Goal: Contribute content

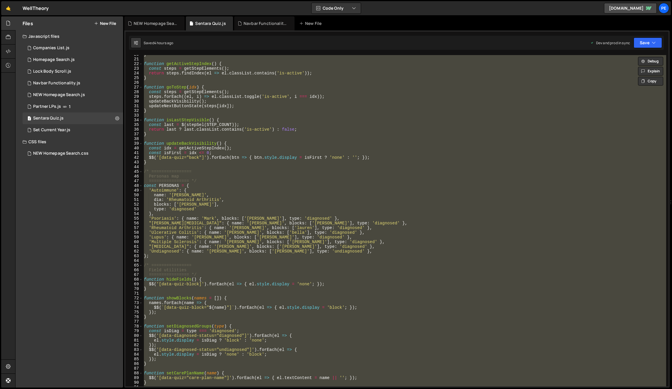
click at [465, 152] on div "} function getActiveStepIndex ( ) { const steps = getStepElements ( ) ; return …" at bounding box center [405, 221] width 524 height 332
paste textarea
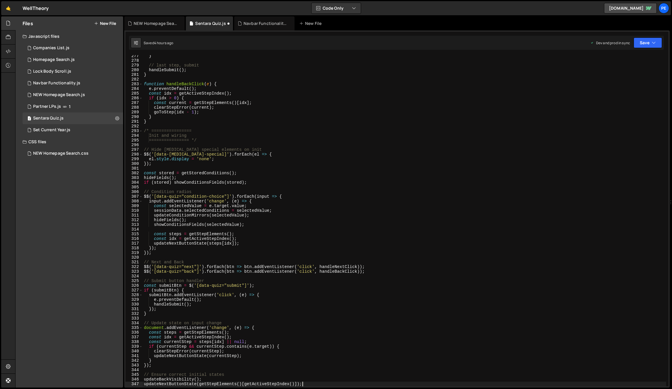
scroll to position [1296, 0]
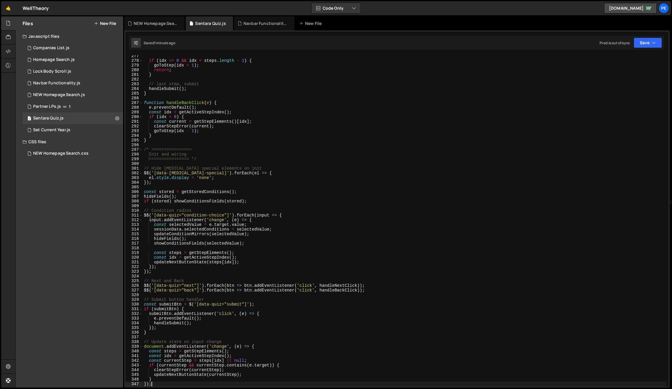
click at [321, 134] on div "if ( idx >= 0 && idx < steps . length - 1 ) { goToStep ( idx + 1 ) ; return ; }…" at bounding box center [405, 224] width 524 height 341
paste textarea
click at [379, 141] on div "if ( idx >= 0 && idx < steps . length - 1 ) { goToStep ( idx + 1 ) ; return ; }…" at bounding box center [405, 224] width 524 height 341
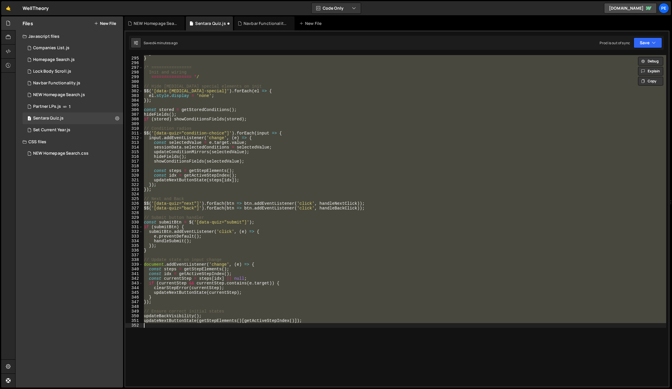
scroll to position [1257, 0]
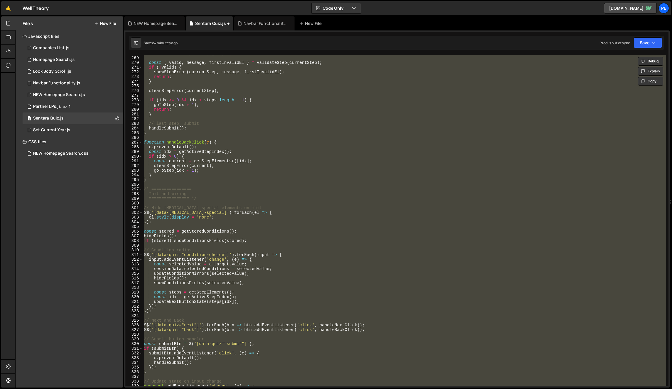
click at [261, 238] on div "const currentStep = steps [ idx ] || null ; const { valid , message , firstInva…" at bounding box center [405, 221] width 524 height 332
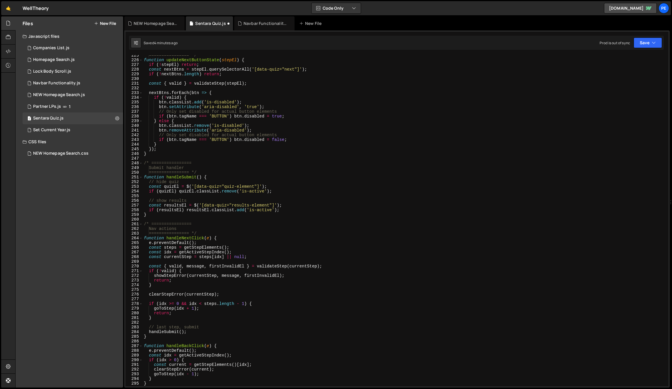
scroll to position [1460, 0]
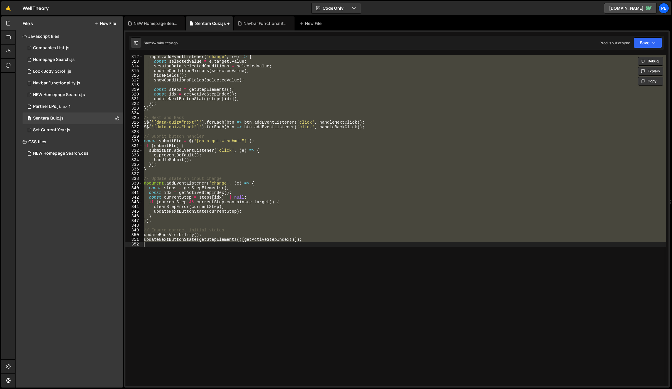
click at [277, 223] on div "input . addEventListener ( 'change' , ( e ) => { const selectedValue = e . targ…" at bounding box center [405, 221] width 524 height 332
type textarea "});"
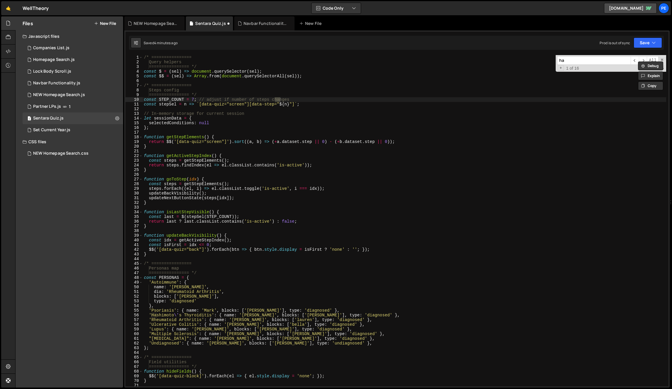
scroll to position [0, 0]
type input "hashimoto"
click at [160, 317] on div "/* ================ Query helpers ================ */ const $ = ( sel ) => docu…" at bounding box center [405, 225] width 524 height 341
click at [175, 316] on div "/* ================ Query helpers ================ */ const $ = ( sel ) => docu…" at bounding box center [405, 225] width 524 height 341
type textarea ""[MEDICAL_DATA]": { name: '[PERSON_NAME]', blocks: ['[PERSON_NAME]'], type: 'di…"
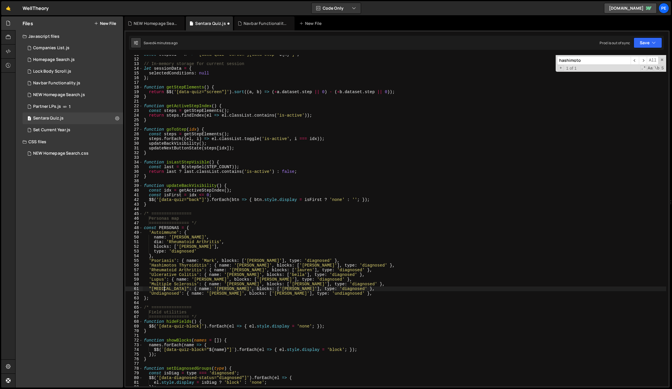
scroll to position [50, 0]
click at [648, 41] on button "Save" at bounding box center [648, 43] width 28 height 11
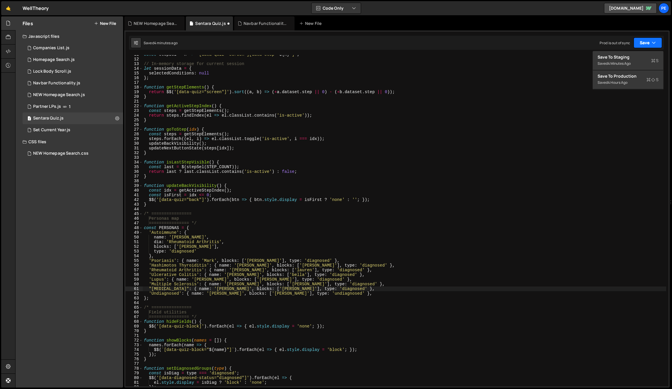
click at [648, 41] on button "Save" at bounding box center [648, 43] width 28 height 11
click at [174, 264] on div "const stepSel = n => ` [data-quiz="screen"][data-step=" ${ n } "] ` ; // In-mem…" at bounding box center [405, 222] width 524 height 341
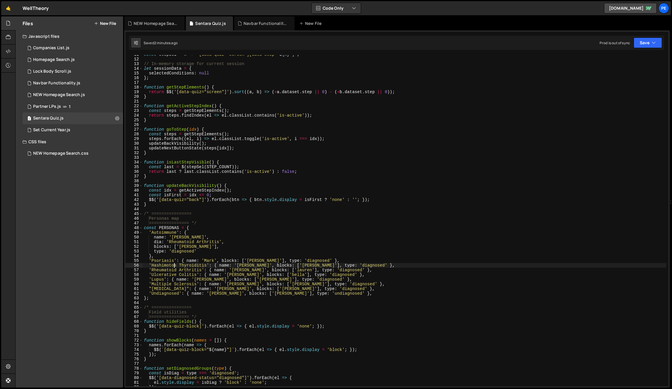
paste textarea "'"
paste textarea """
type textarea "'Ulcerative Colitis': { name: '[PERSON_NAME]', blocks: ['bella'], type: 'diagno…"
